Goal: Information Seeking & Learning: Learn about a topic

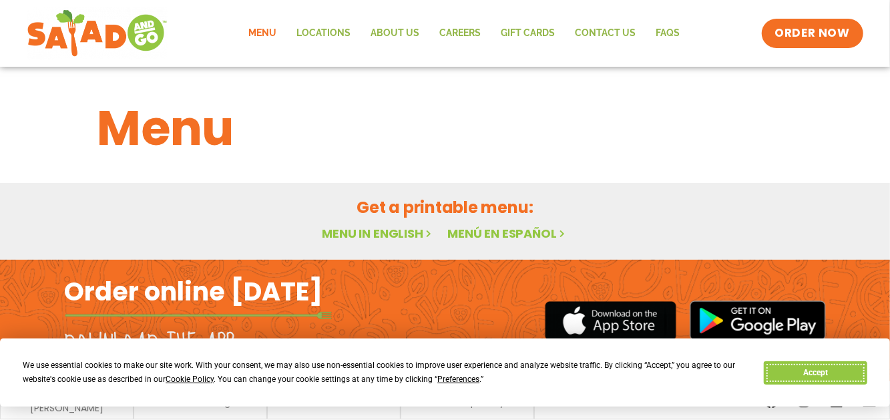
click at [795, 369] on button "Accept" at bounding box center [815, 372] width 103 height 23
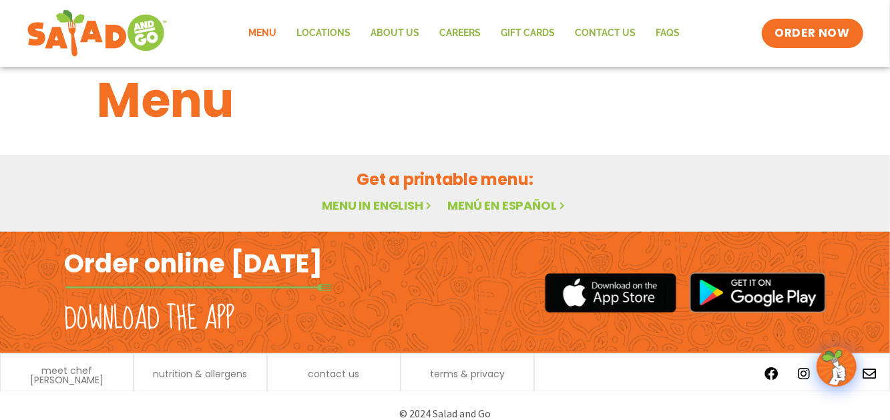
scroll to position [43, 0]
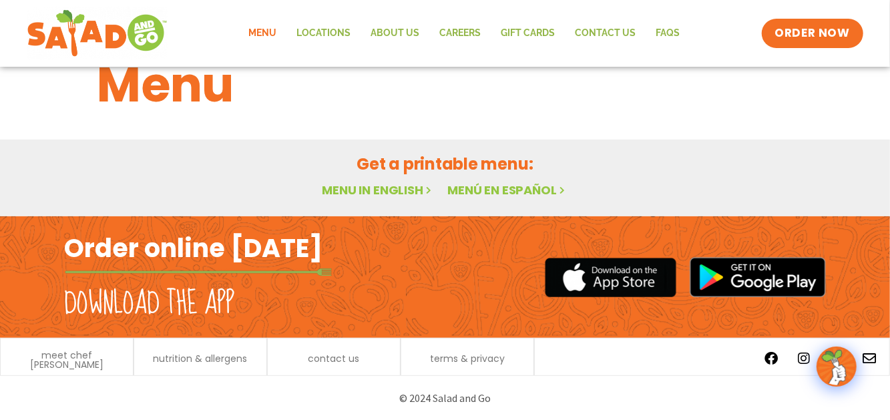
click at [387, 190] on link "Menu in English" at bounding box center [378, 190] width 112 height 17
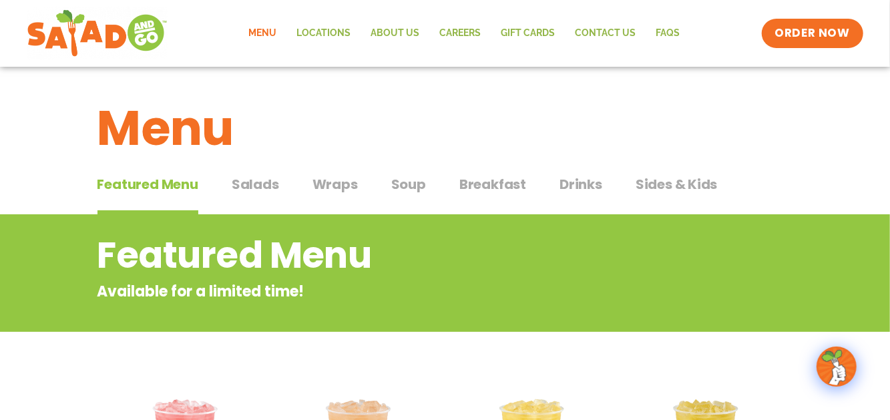
click at [260, 185] on span "Salads" at bounding box center [255, 184] width 47 height 20
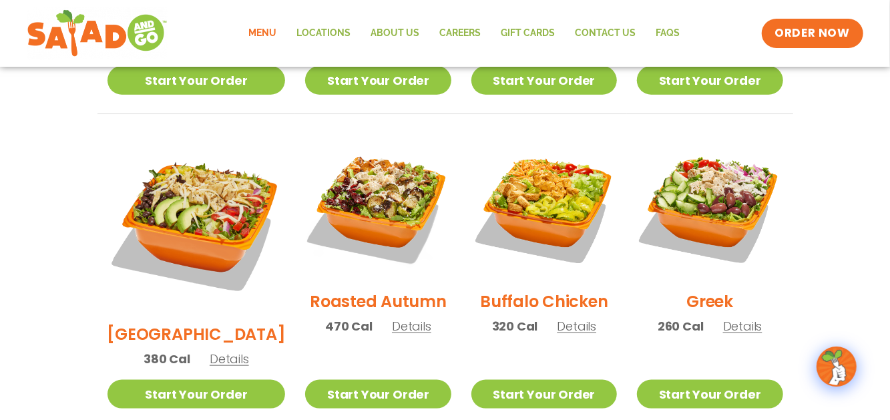
scroll to position [668, 0]
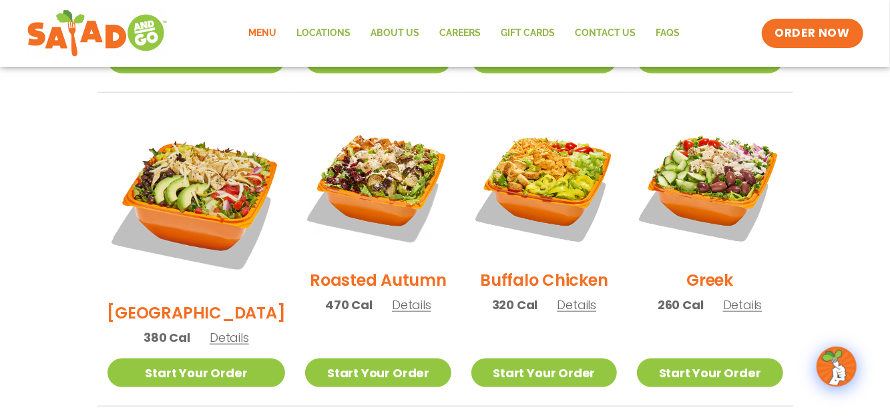
click at [564, 297] on span "Details" at bounding box center [576, 305] width 39 height 17
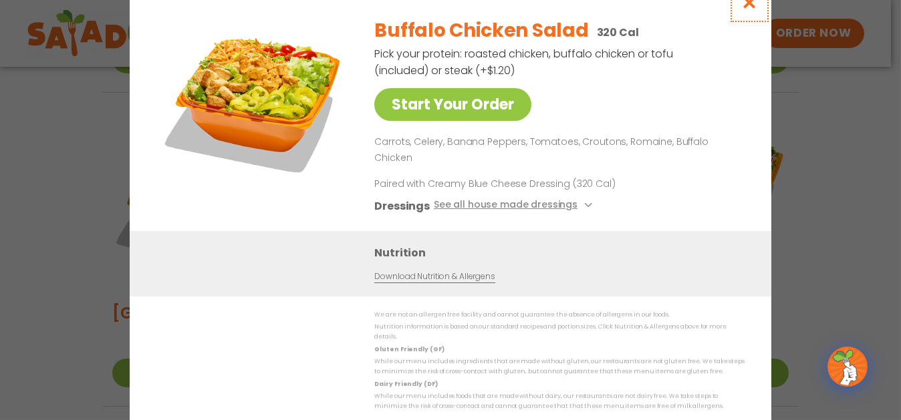
click at [756, 9] on icon "Close modal" at bounding box center [749, 2] width 17 height 14
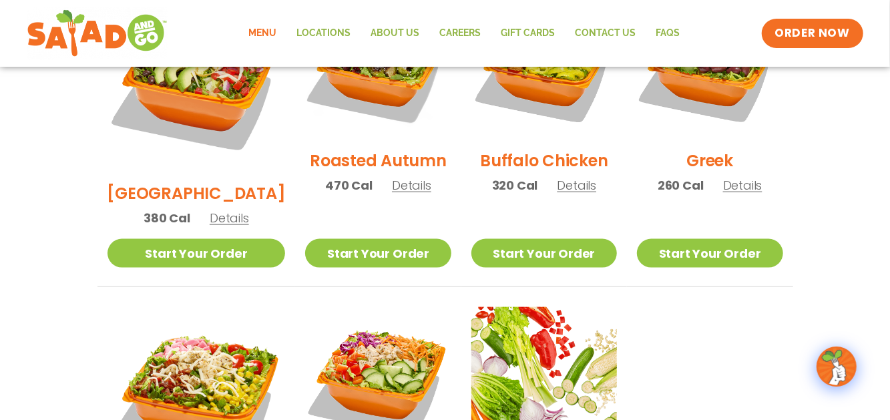
scroll to position [787, 0]
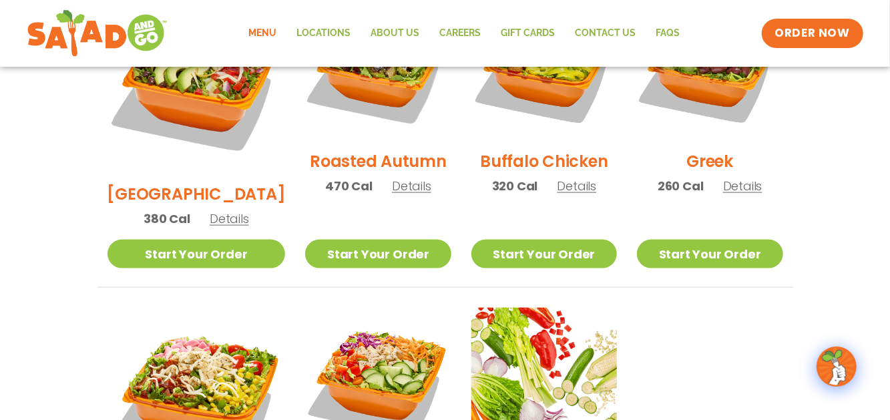
click at [740, 178] on span "Details" at bounding box center [742, 186] width 39 height 17
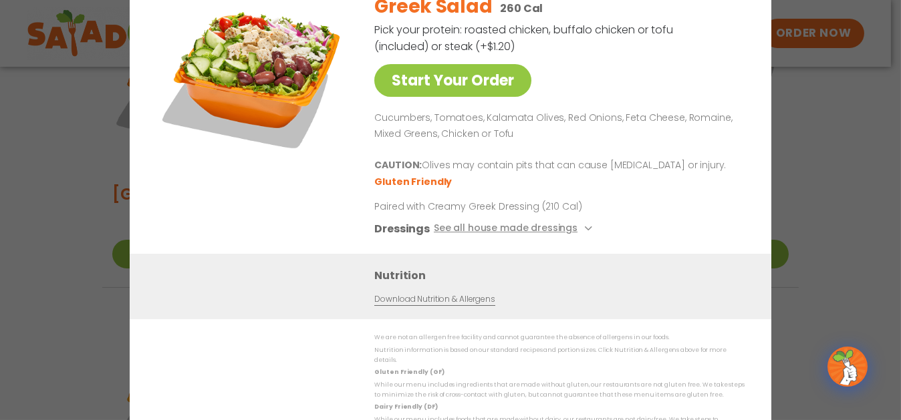
click at [802, 122] on div "Start Your Order Greek Salad 260 Cal Pick your protein: roasted chicken, buffal…" at bounding box center [450, 210] width 901 height 420
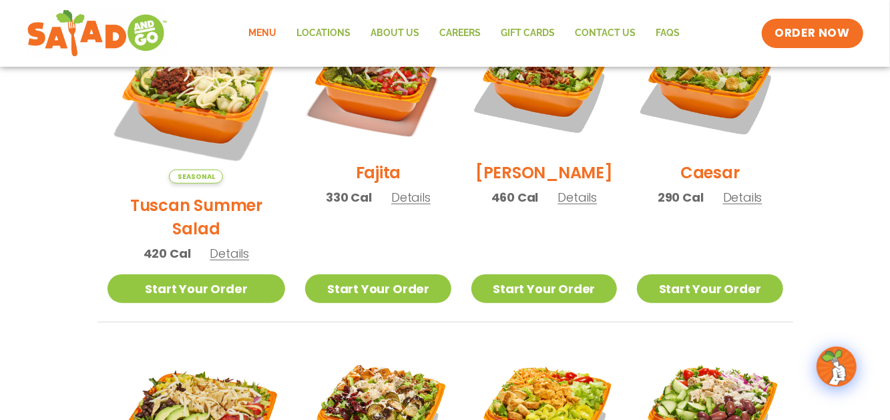
scroll to position [386, 0]
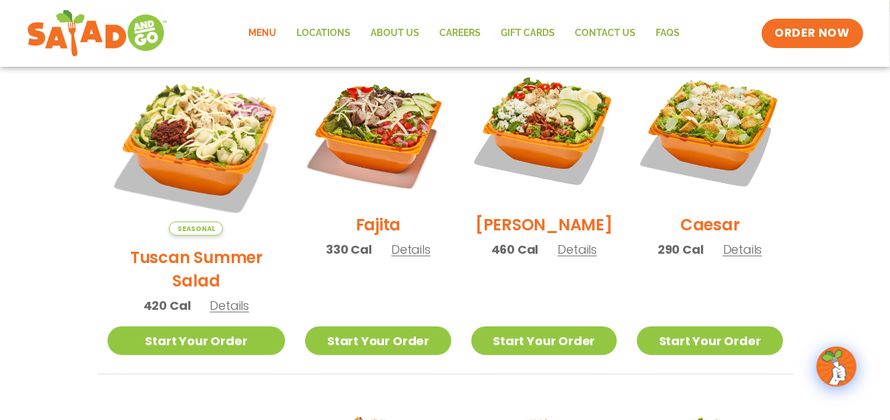
click at [727, 251] on span "Details" at bounding box center [742, 249] width 39 height 17
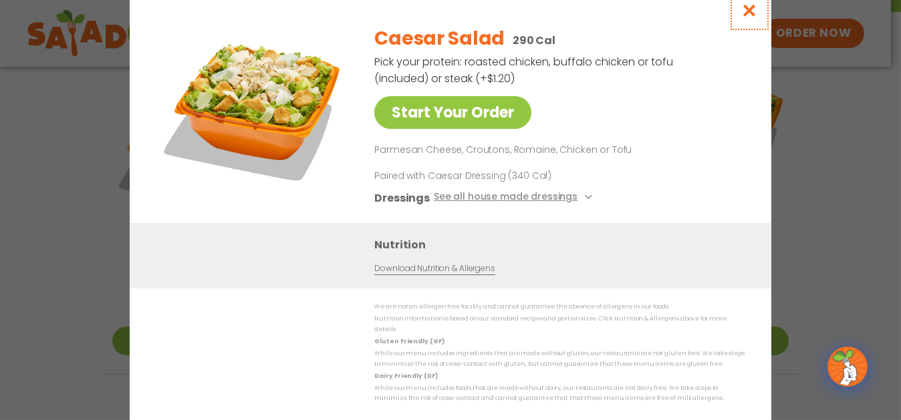
click at [752, 7] on icon "Close modal" at bounding box center [749, 10] width 17 height 14
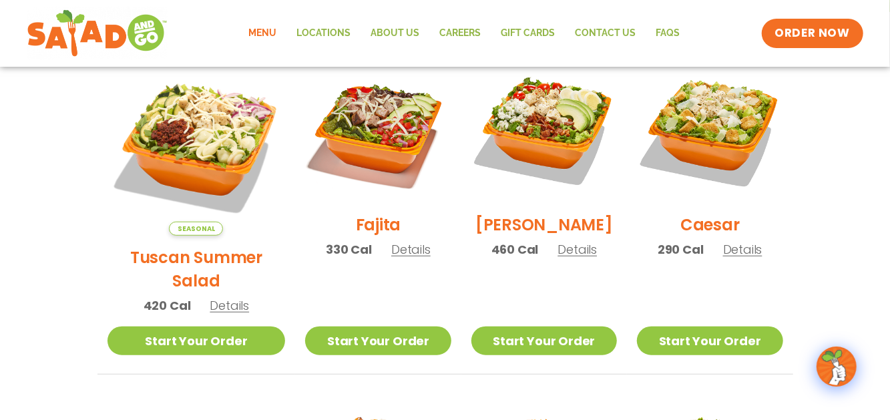
click at [575, 256] on span "Details" at bounding box center [577, 249] width 39 height 17
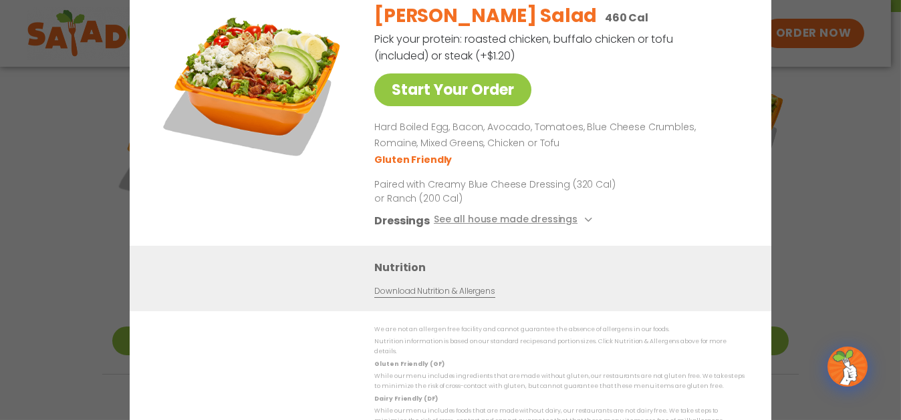
click at [846, 150] on div "Start Your Order [PERSON_NAME] Salad 460 Cal Pick your protein: roasted chicken…" at bounding box center [450, 210] width 901 height 420
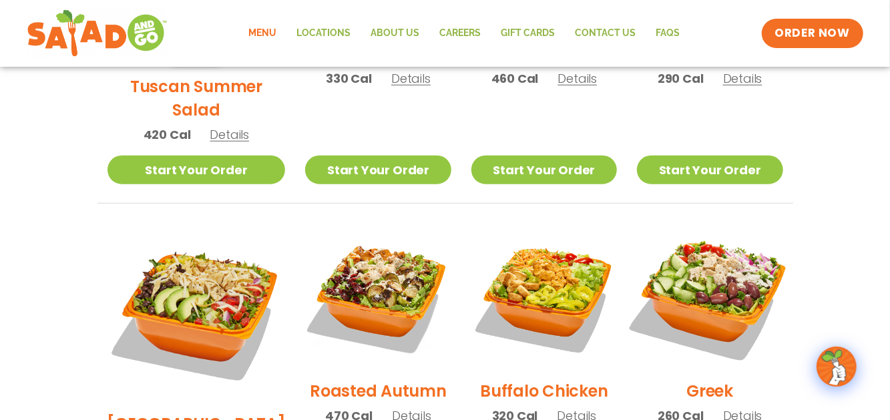
scroll to position [587, 0]
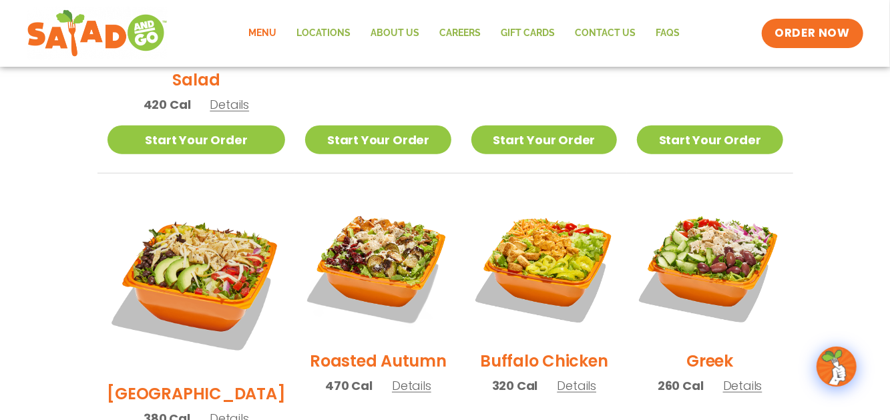
click at [740, 377] on span "Details" at bounding box center [742, 385] width 39 height 17
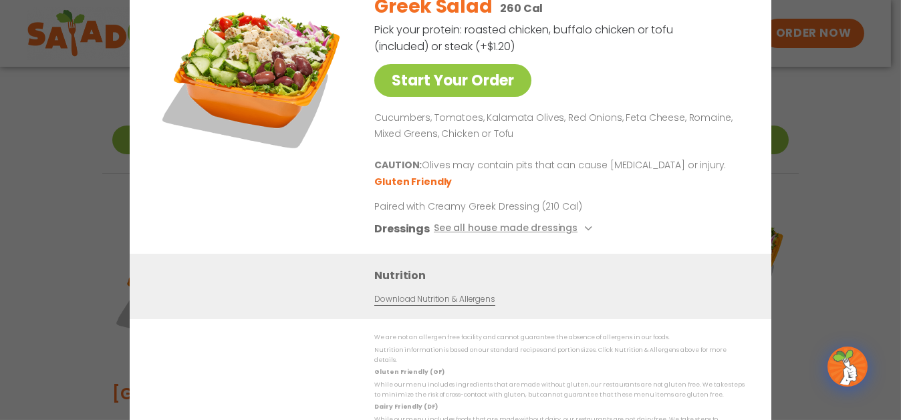
click at [809, 122] on div "Start Your Order Greek Salad 260 Cal Pick your protein: roasted chicken, buffal…" at bounding box center [450, 210] width 901 height 420
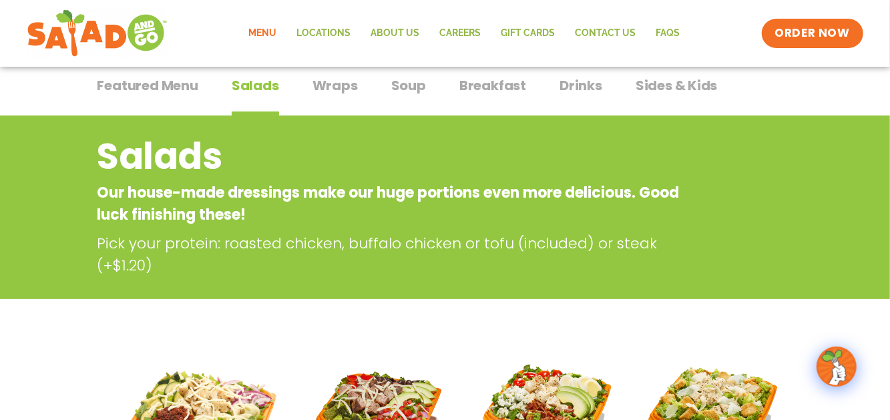
scroll to position [0, 0]
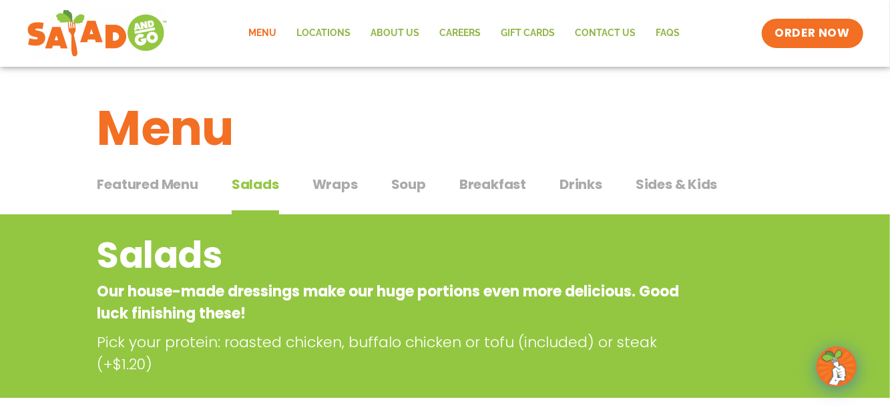
click at [324, 176] on span "Wraps" at bounding box center [335, 184] width 45 height 20
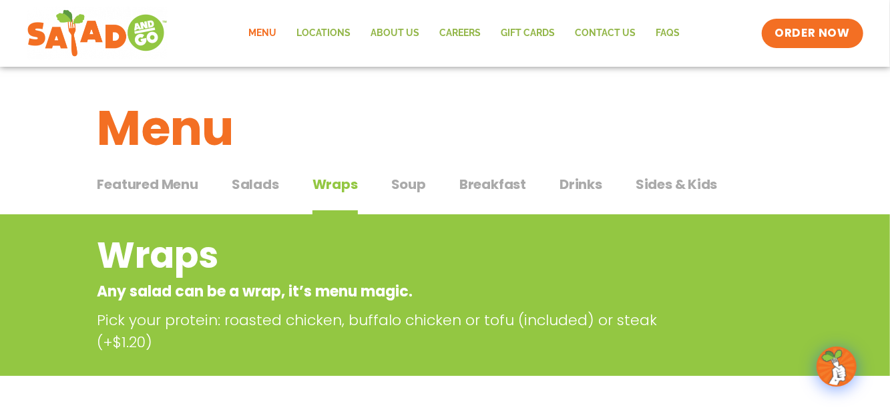
click at [414, 179] on span "Soup" at bounding box center [408, 184] width 35 height 20
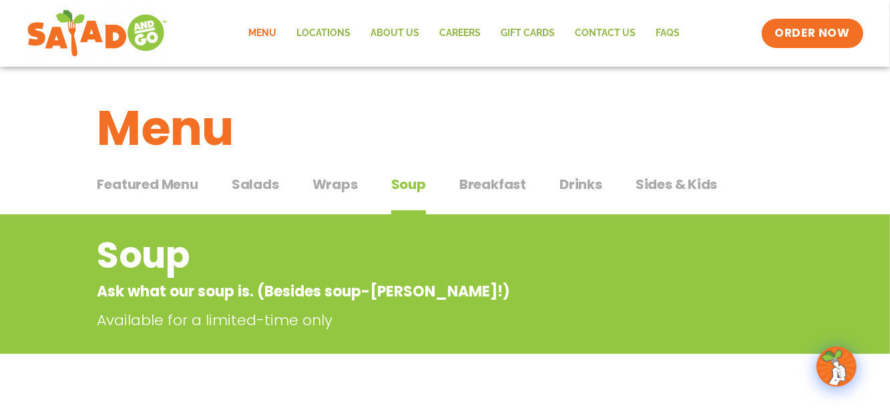
click at [496, 180] on span "Breakfast" at bounding box center [493, 184] width 67 height 20
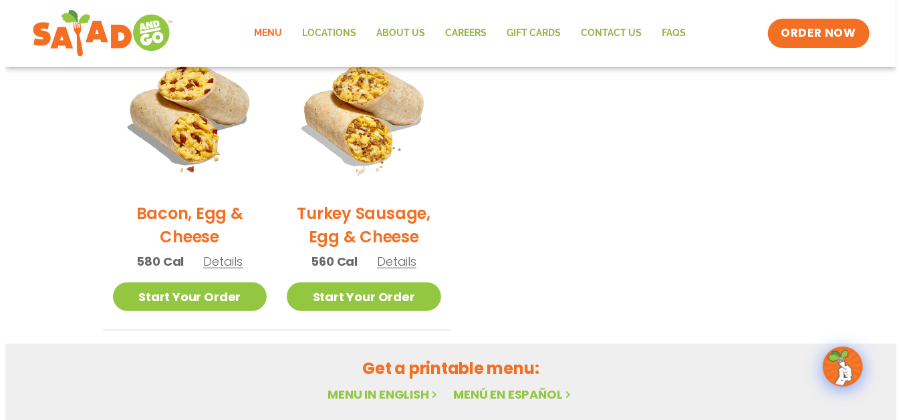
scroll to position [668, 0]
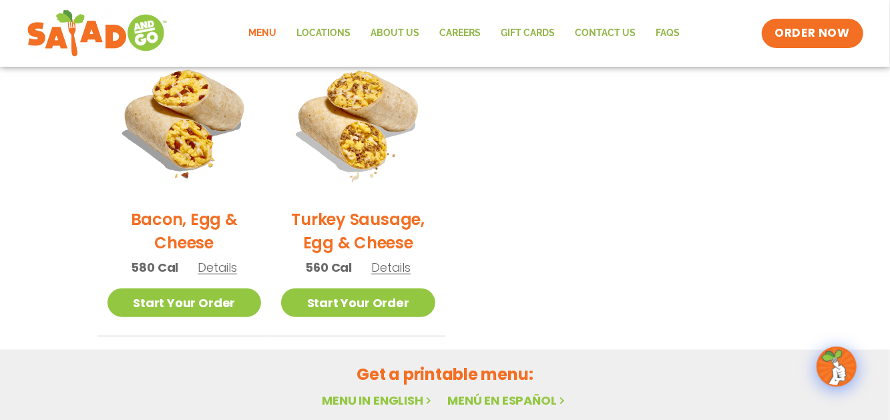
click at [402, 262] on span "Details" at bounding box center [390, 267] width 39 height 17
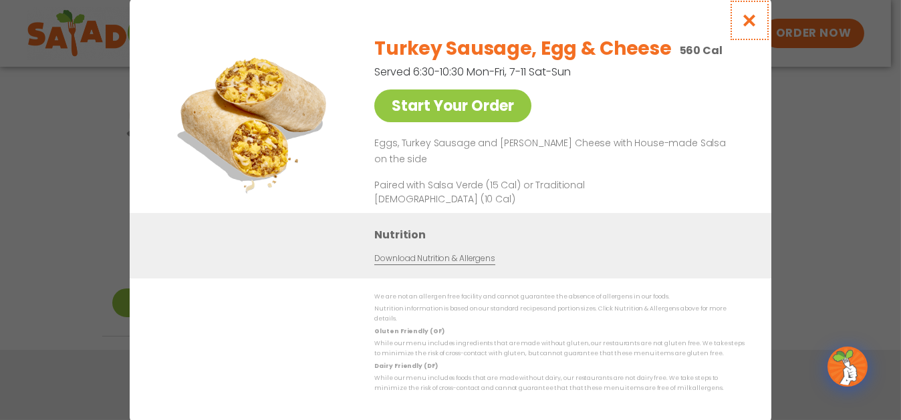
click at [756, 27] on icon "Close modal" at bounding box center [749, 20] width 17 height 14
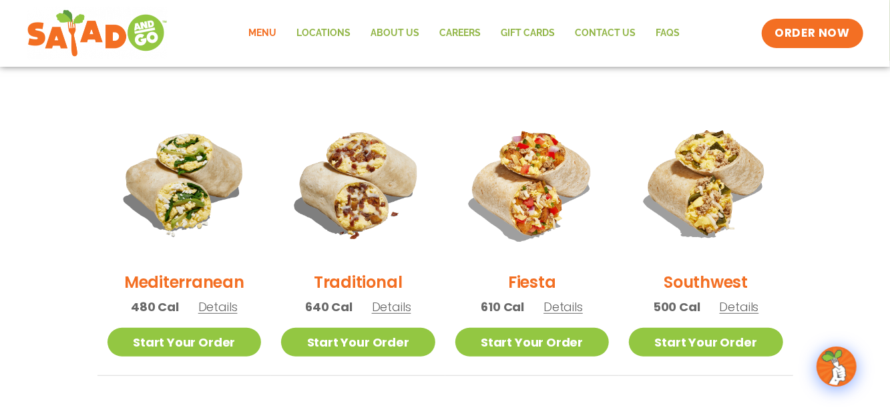
scroll to position [48, 0]
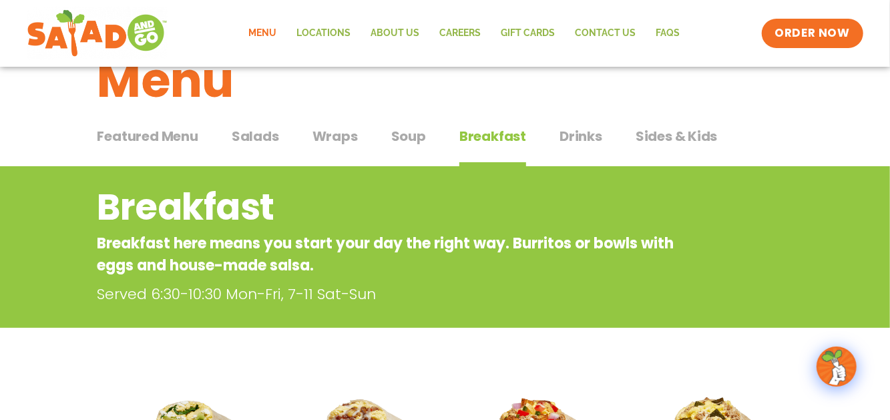
click at [582, 131] on span "Drinks" at bounding box center [581, 136] width 43 height 20
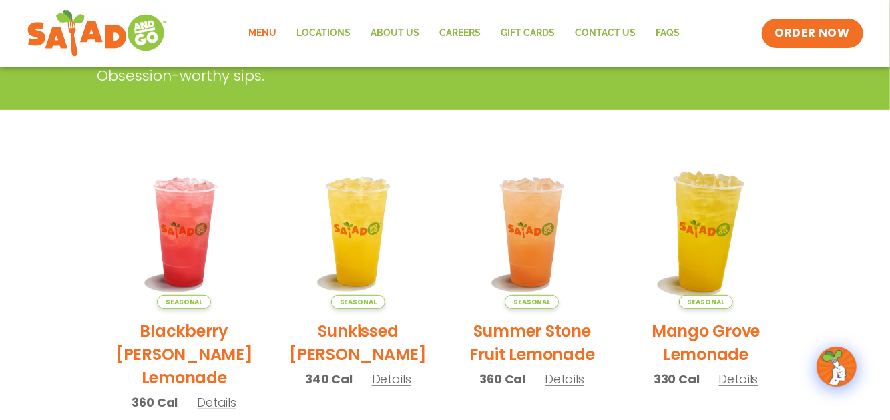
scroll to position [48, 0]
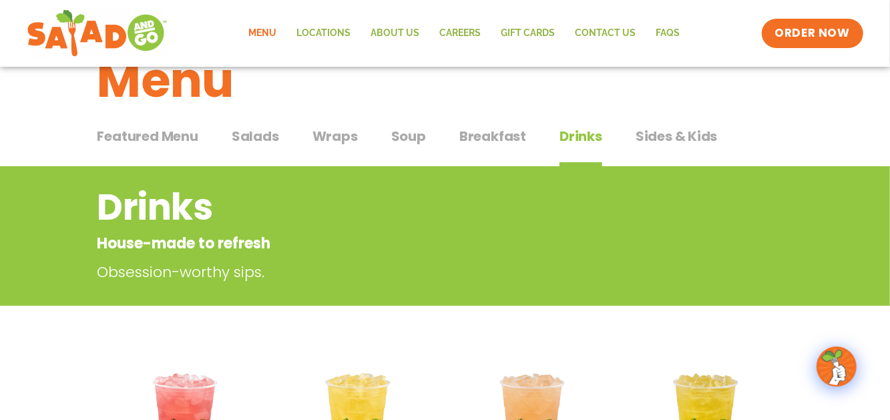
click at [652, 140] on span "Sides & Kids" at bounding box center [677, 136] width 82 height 20
